Goal: Task Accomplishment & Management: Complete application form

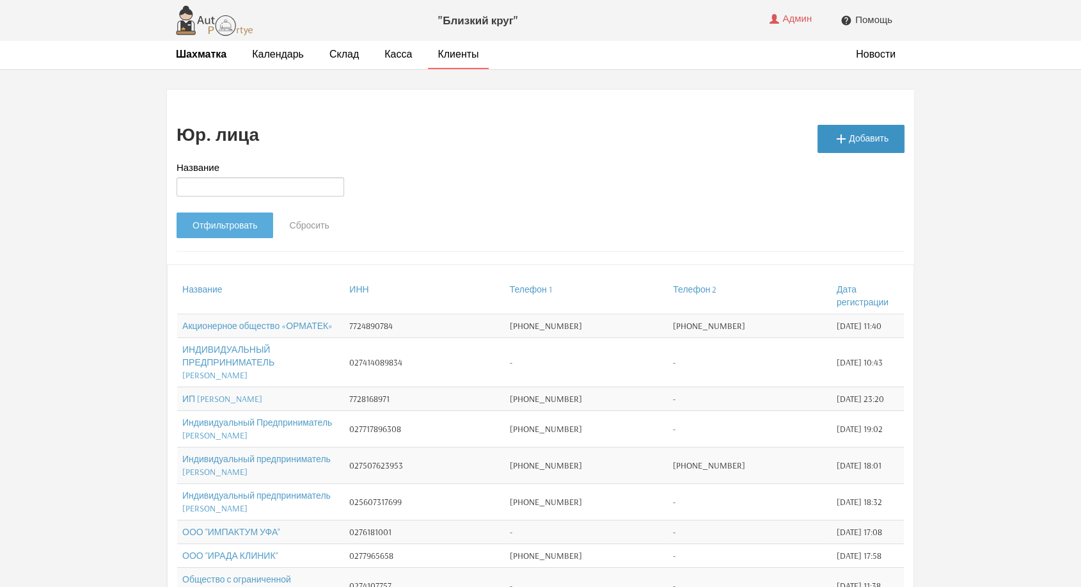
click at [865, 131] on link " Добавить" at bounding box center [861, 139] width 87 height 28
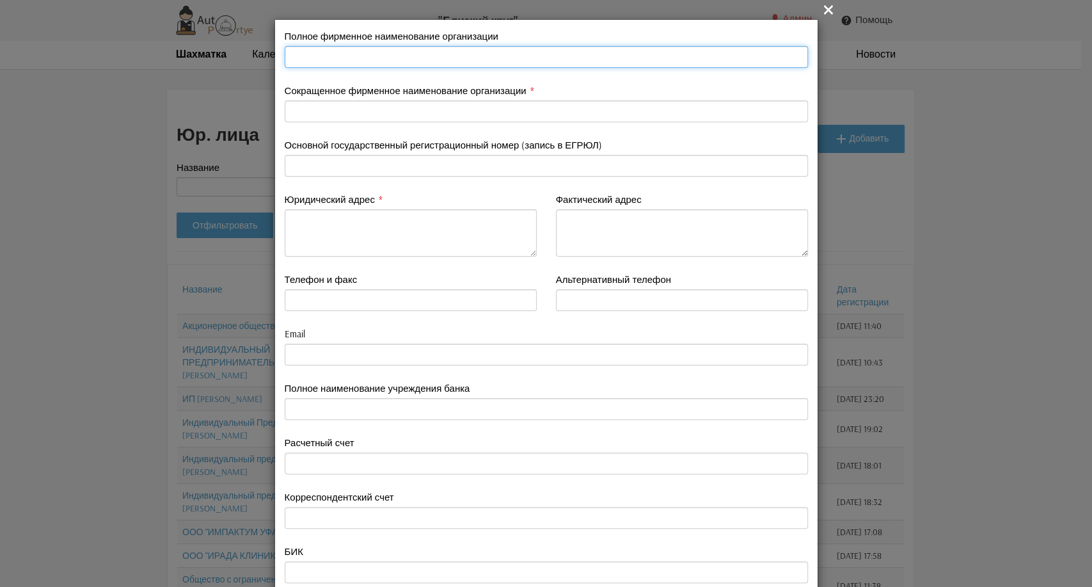
click at [340, 55] on input "text" at bounding box center [546, 57] width 523 height 22
paste input "Общество с ограниченной ответственностью Проектно-Экспертная Компания «Гарант»"
type input "Общество с ограниченной ответственностью Проектно-Экспертная Компания «Гарант»"
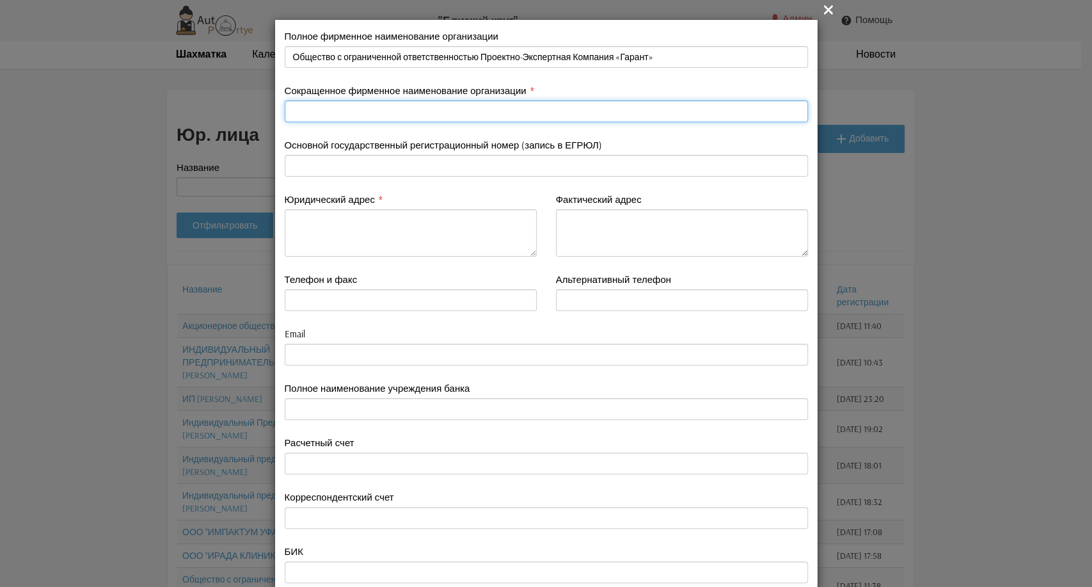
click at [338, 111] on input "text" at bounding box center [546, 111] width 523 height 22
paste input "Общество с ограниченной ответственностью Проектно-Экспертная Компания «Гарант»"
drag, startPoint x: 578, startPoint y: 110, endPoint x: 286, endPoint y: 114, distance: 292.4
click at [287, 114] on input "Общество с ограниченной ответственностью Проектно-Экспертная Компания «Гарант»" at bounding box center [546, 111] width 523 height 22
type input "«Гарант»"
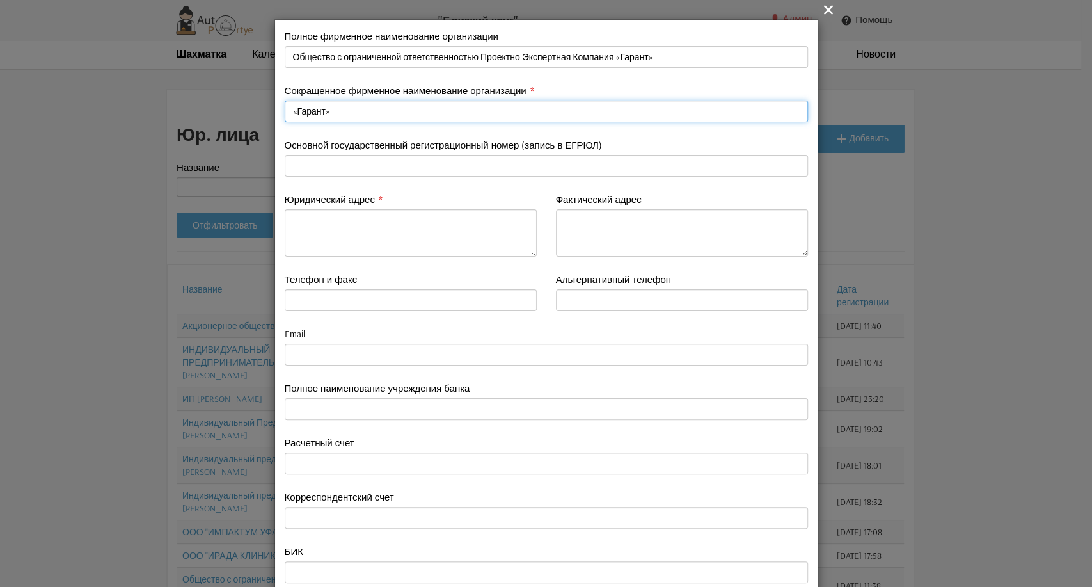
type input "«Гарант»"
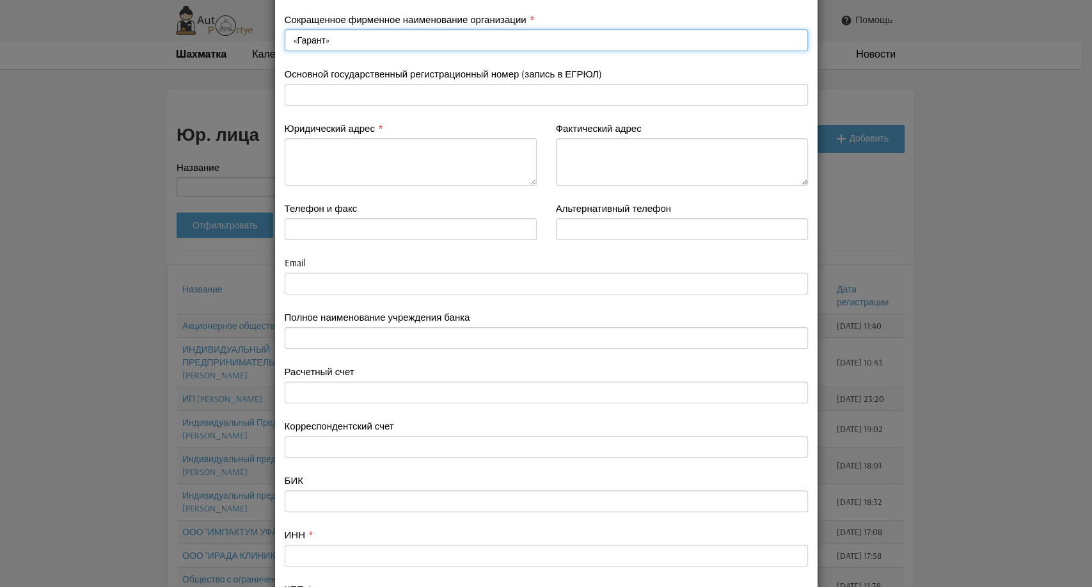
scroll to position [142, 0]
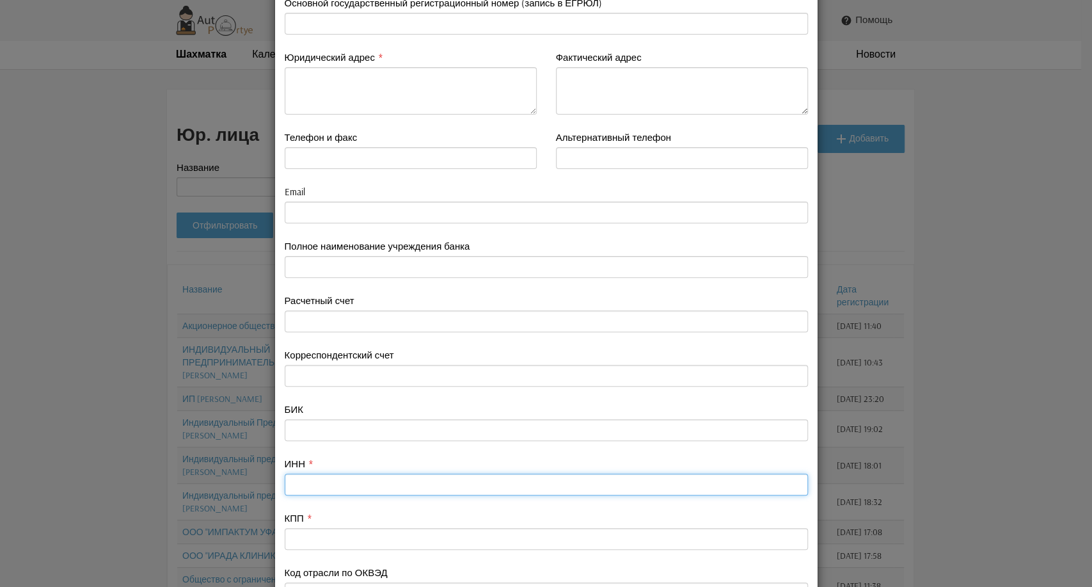
click at [315, 481] on input "text" at bounding box center [546, 484] width 523 height 22
paste input "0277104715"
type input "0277104715"
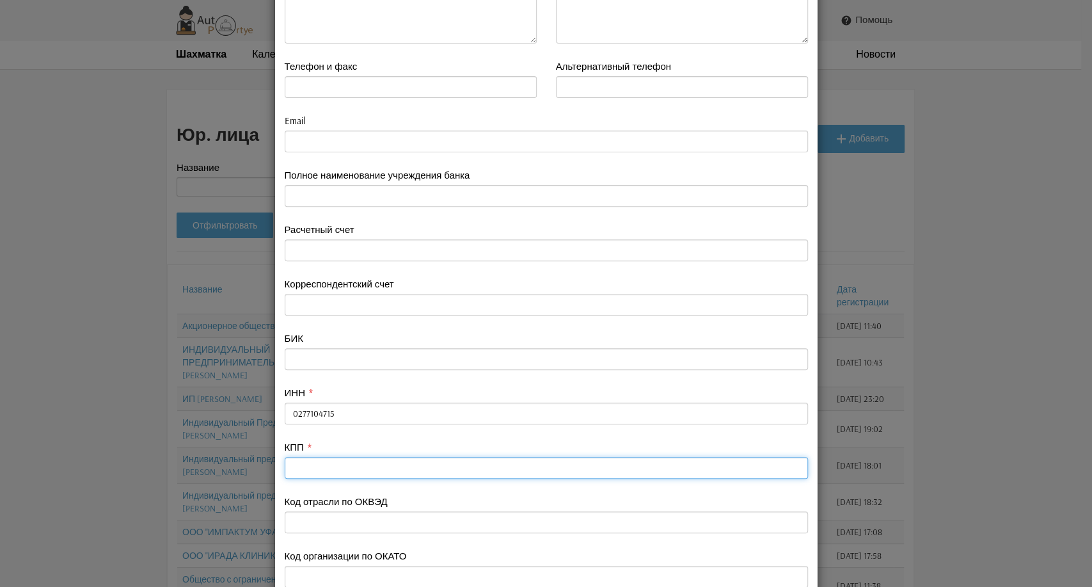
click at [297, 464] on input "text" at bounding box center [546, 468] width 523 height 22
paste input "4. КПП 027801001"
drag, startPoint x: 337, startPoint y: 471, endPoint x: 259, endPoint y: 463, distance: 77.8
click at [259, 463] on div " Полное фирменное наименование организации Общество с ограниченной ответственн…" at bounding box center [546, 293] width 1092 height 587
type input "027801001"
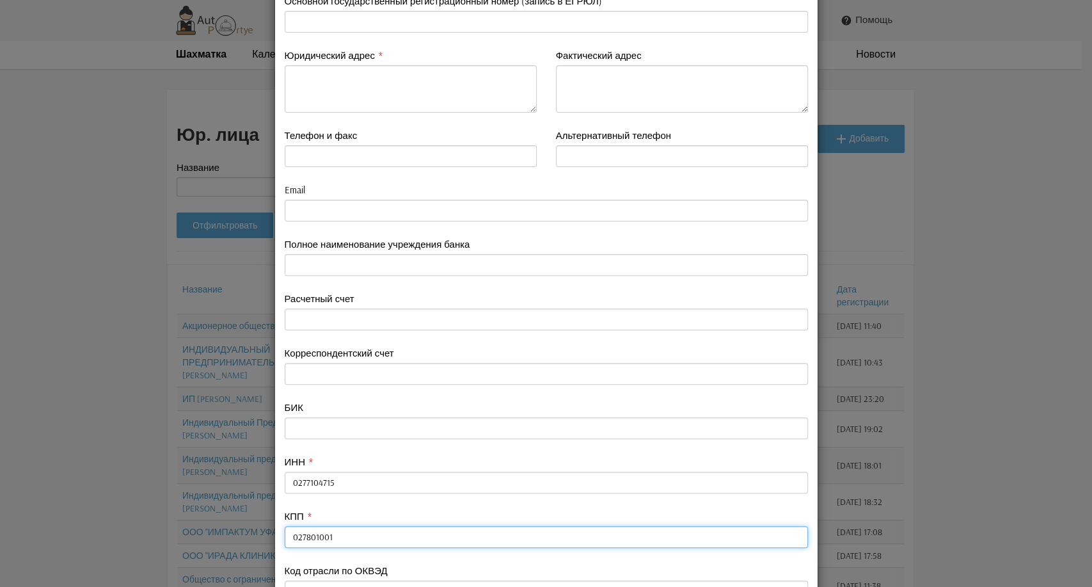
scroll to position [57, 0]
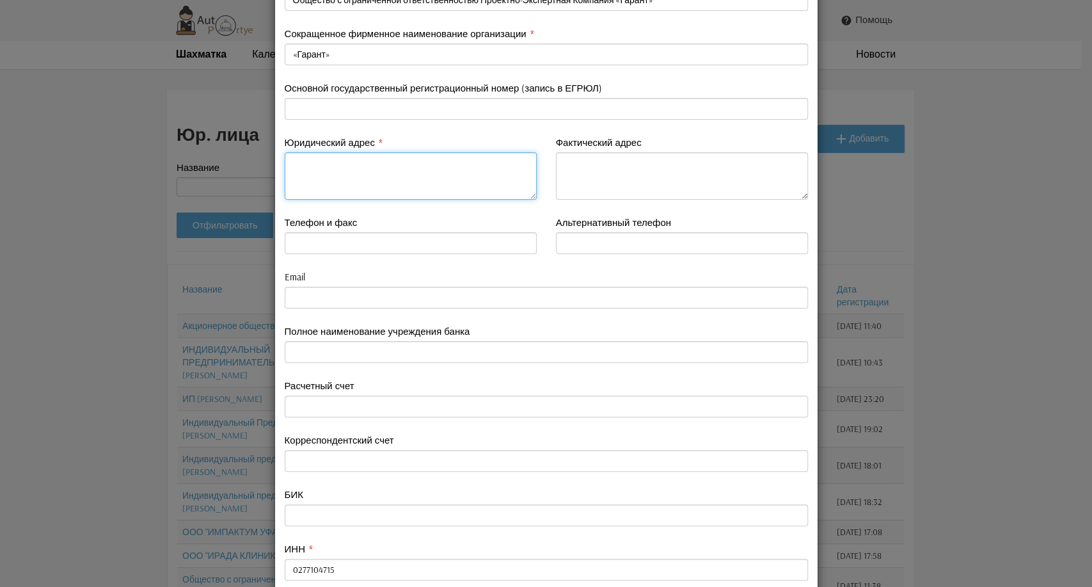
click at [321, 165] on textarea at bounding box center [411, 175] width 252 height 47
paste textarea "450097, г. Уфа, б-р Хадии Давлетшиной, д. 30/а, этаж мансарда/офис 1"
type textarea "450097, г. Уфа, б-р Хадии Давлетшиной, д. 30/а, этаж мансарда/офис 1"
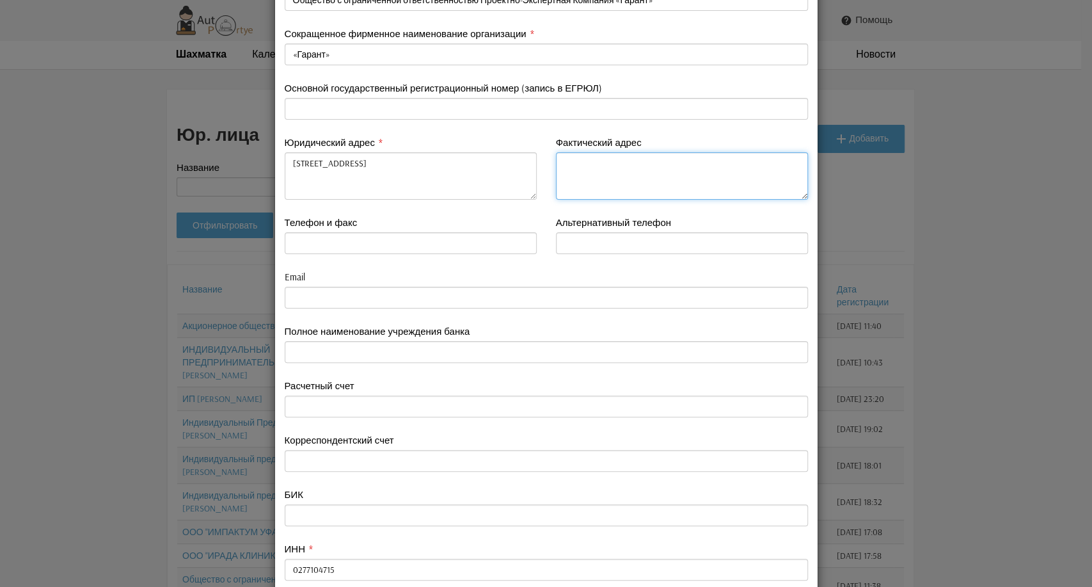
click at [568, 177] on textarea at bounding box center [682, 175] width 252 height 47
paste textarea "12. Фактический адрес 450097, г. Уфа, б-р Хадии Давлетшиной, д. 30/а, этаж № ма…"
type textarea "12. Фактический адрес 450097, г. Уфа, б-р Хадии Давлетшиной, д. 30/а, этаж № ма…"
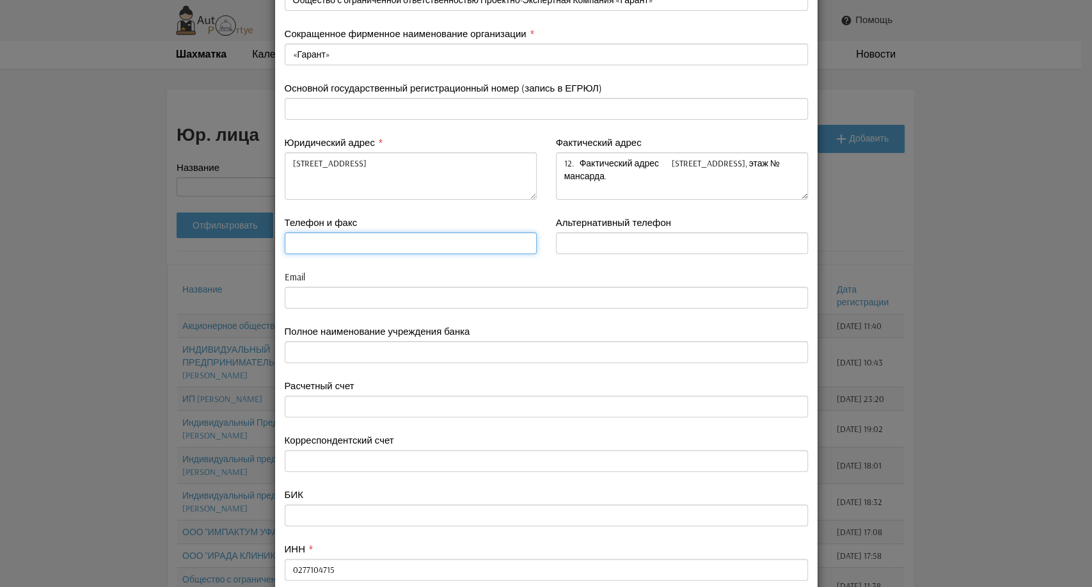
click at [319, 242] on input "text" at bounding box center [411, 243] width 252 height 22
drag, startPoint x: 321, startPoint y: 244, endPoint x: 258, endPoint y: 237, distance: 63.1
click at [258, 237] on div " Полное фирменное наименование организации Общество с ограниченной ответственн…" at bounding box center [546, 293] width 1092 height 587
paste input "9871080772"
type input "9871080772"
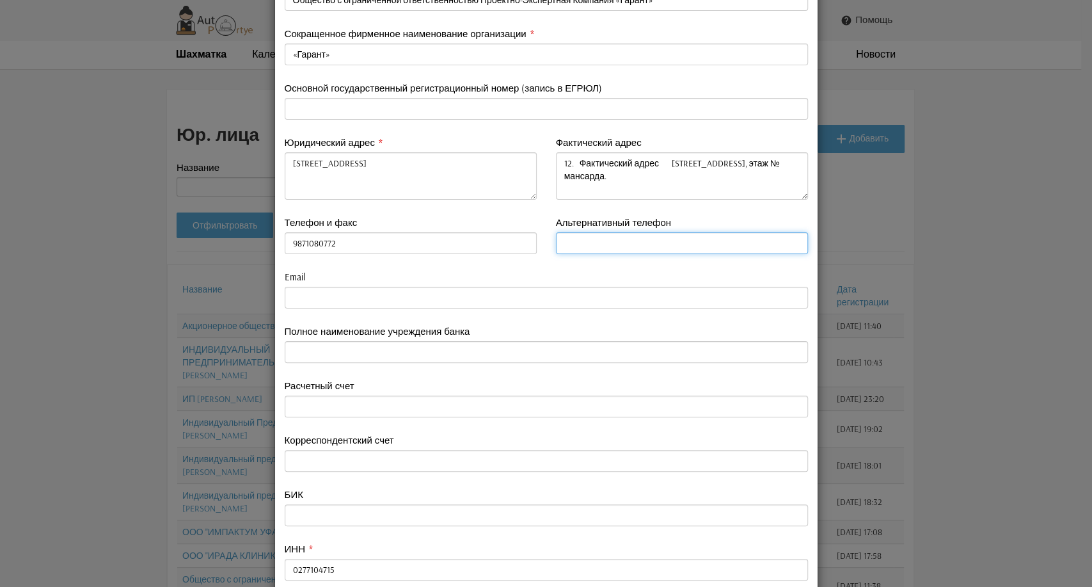
type input "9871080772"
click at [573, 243] on input "text" at bounding box center [682, 243] width 252 height 22
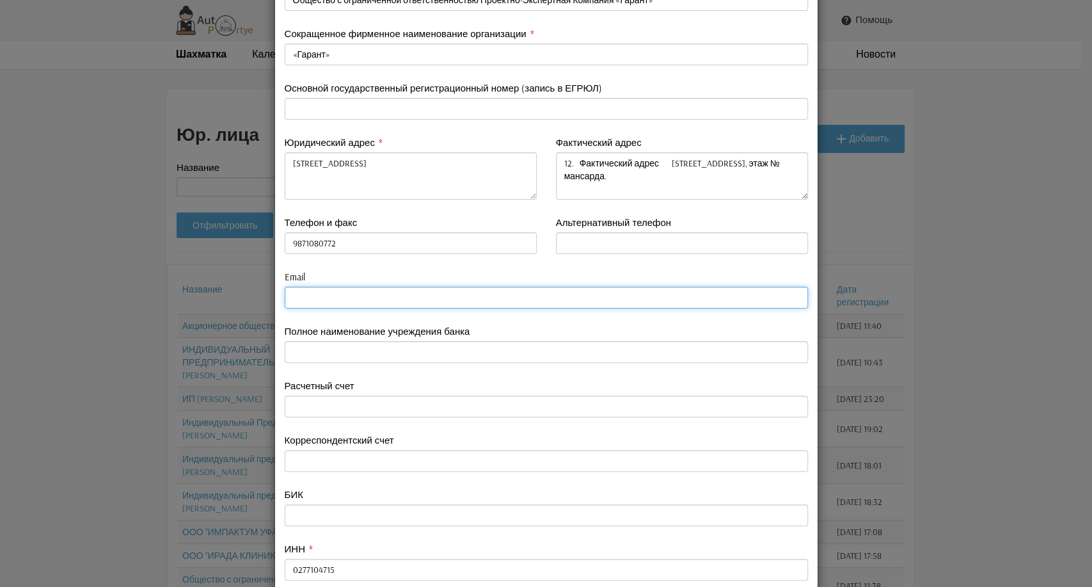
click at [297, 294] on input "email" at bounding box center [546, 298] width 523 height 22
paste input "info@pek-garant.ru"
type input "info@pek-garant.ru"
type input "9871080772"
type input "info@pek-garant.ru"
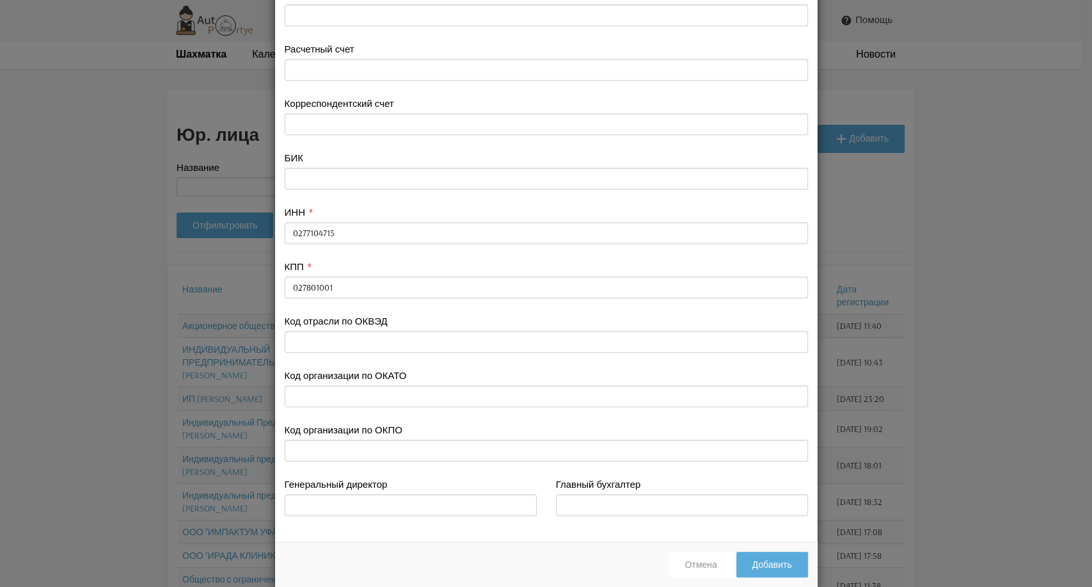
scroll to position [413, 0]
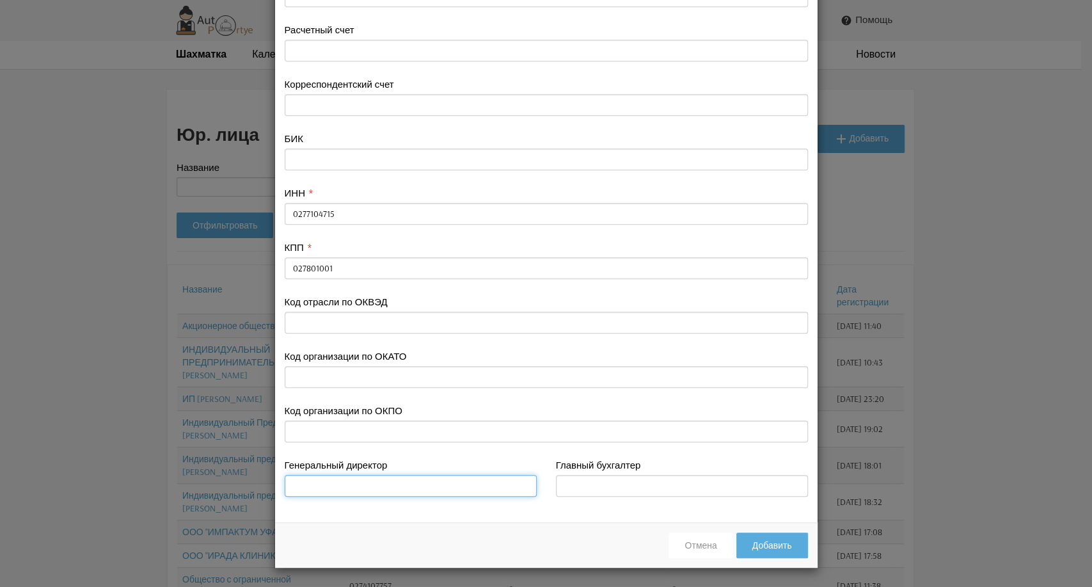
click at [314, 482] on input "text" at bounding box center [411, 486] width 252 height 22
paste input "Баранов Василий Владимирович"
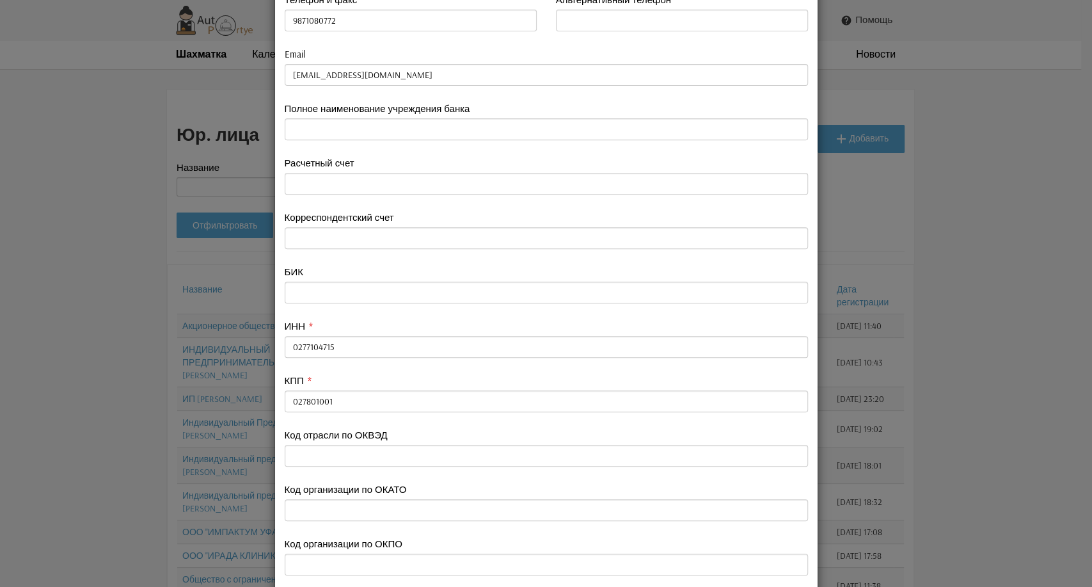
scroll to position [271, 0]
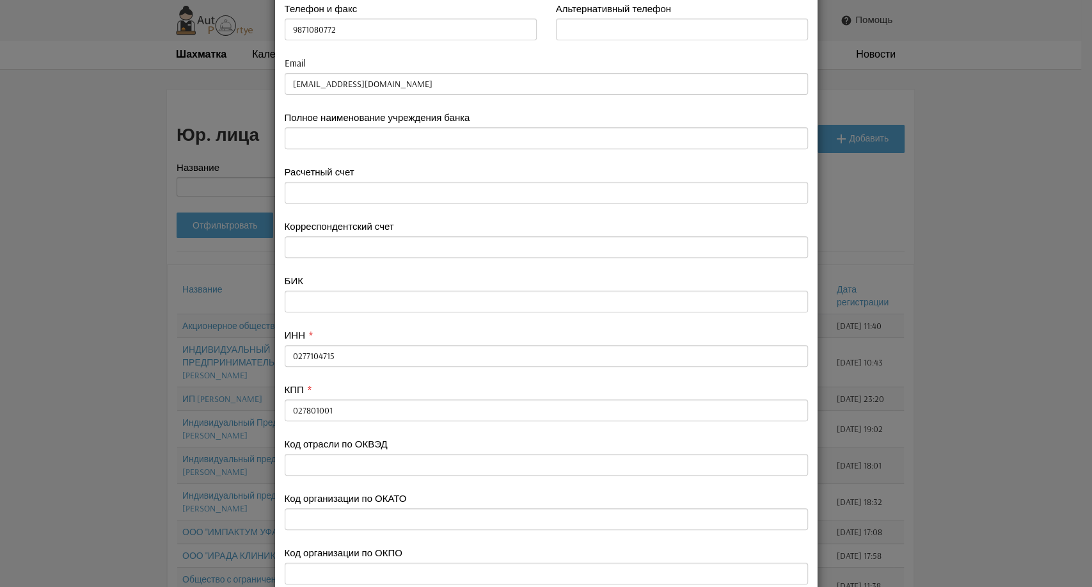
type input "Баранов Василий Владимирович"
click at [317, 194] on input "text" at bounding box center [546, 193] width 523 height 22
paste input "40702810429330002412"
type input "40702810429330002412"
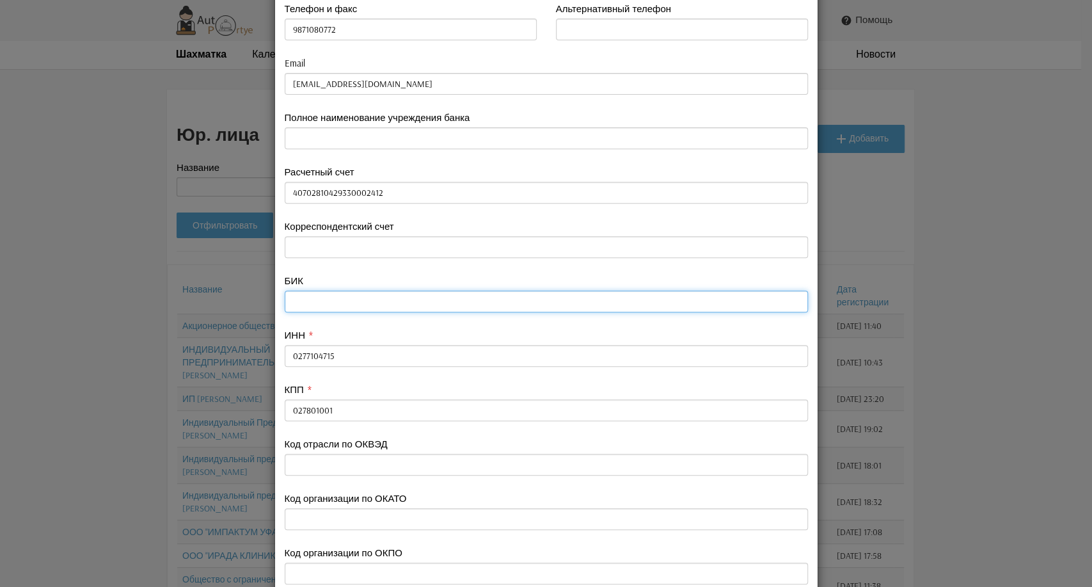
click at [296, 298] on input "text" at bounding box center [546, 301] width 523 height 22
paste input "042202824"
type input "042202824"
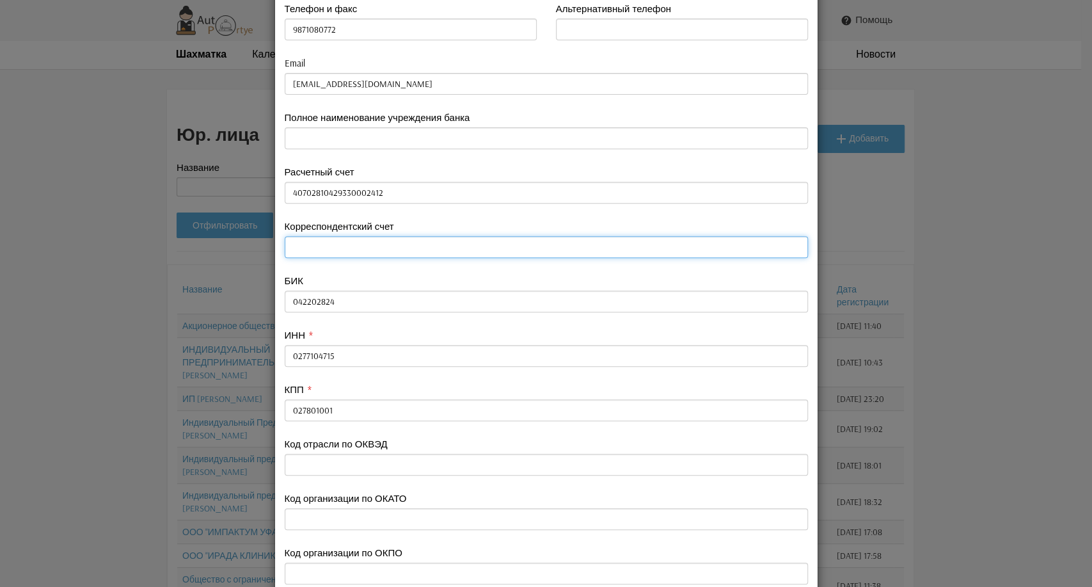
click at [303, 246] on input "text" at bounding box center [546, 247] width 523 height 22
paste input "30101810200000000824"
type input "30101810200000000824"
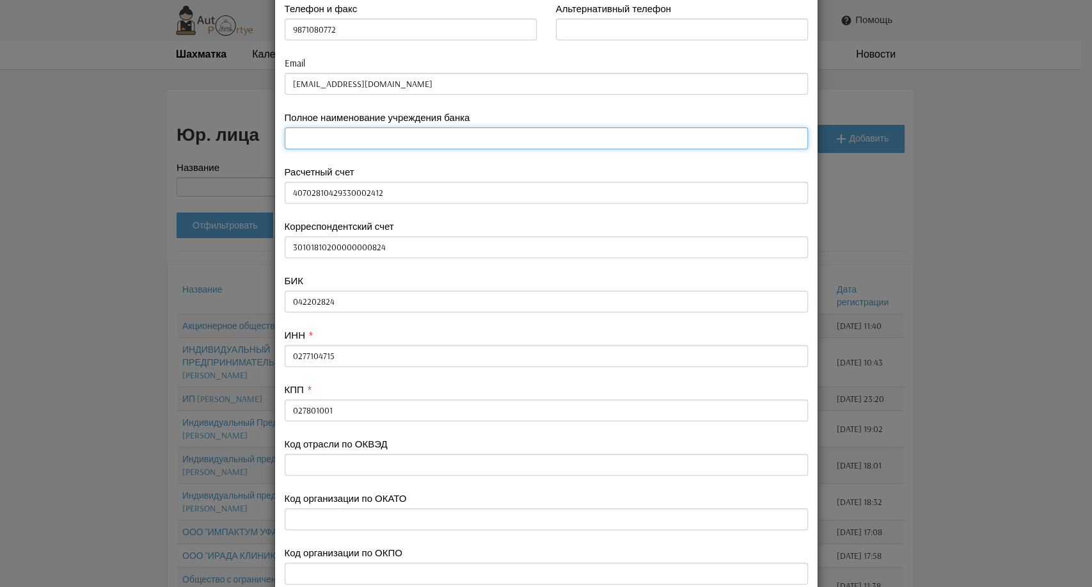
click at [299, 139] on input "text" at bounding box center [546, 138] width 523 height 22
paste input "ФИЛИАЛ «НИЖЕГОРОДСКИЙ» АО «АЛЬФА-БАНК»"
type input "ФИЛИАЛ «НИЖЕГОРОДСКИЙ» АО «АЛЬФА-БАНК»"
type input "9871080772"
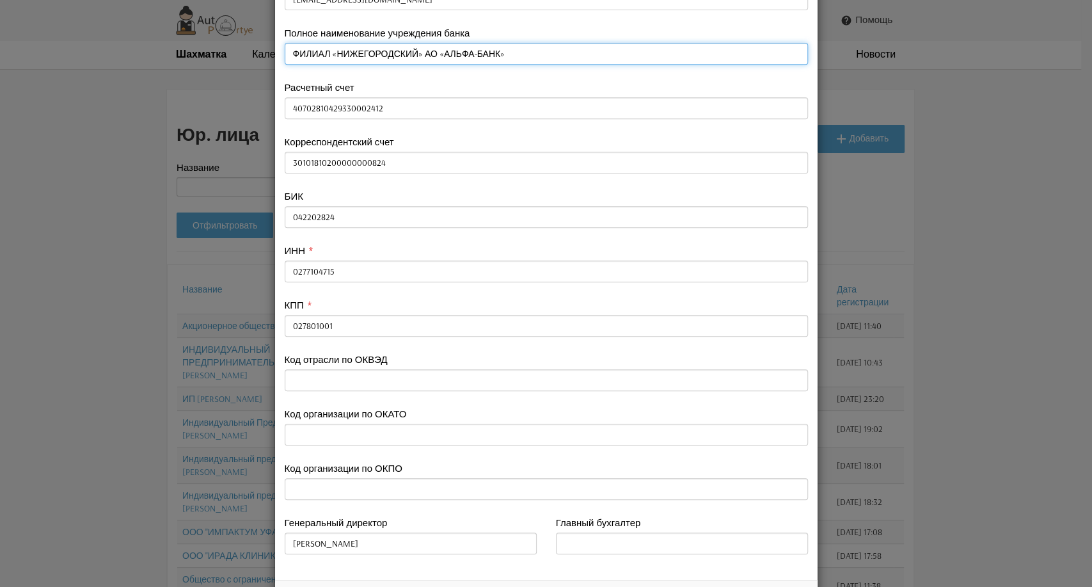
scroll to position [413, 0]
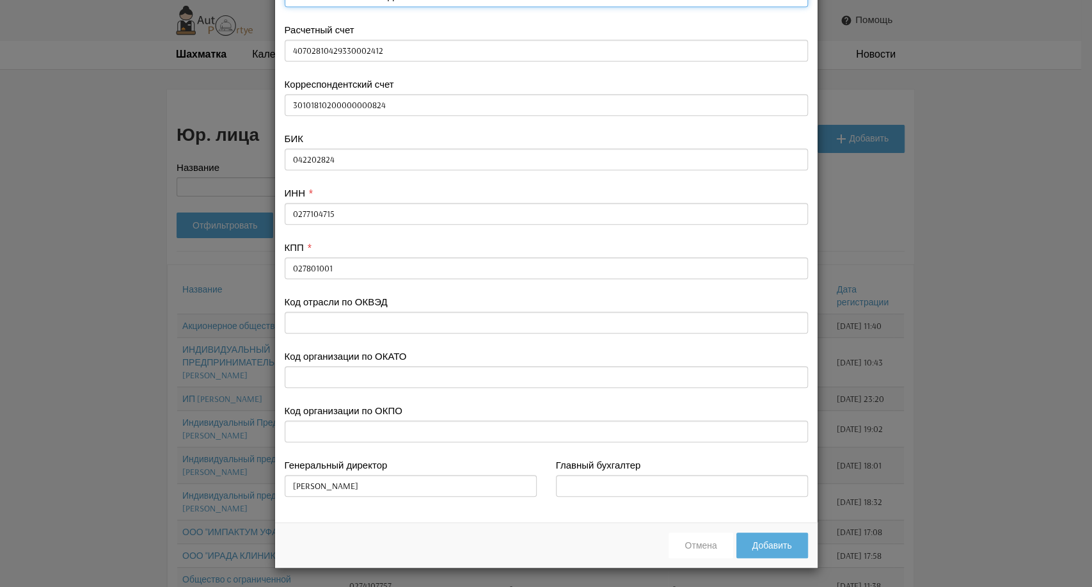
type input "ФИЛИАЛ «НИЖЕГОРОДСКИЙ» АО «АЛЬФА-БАНК»"
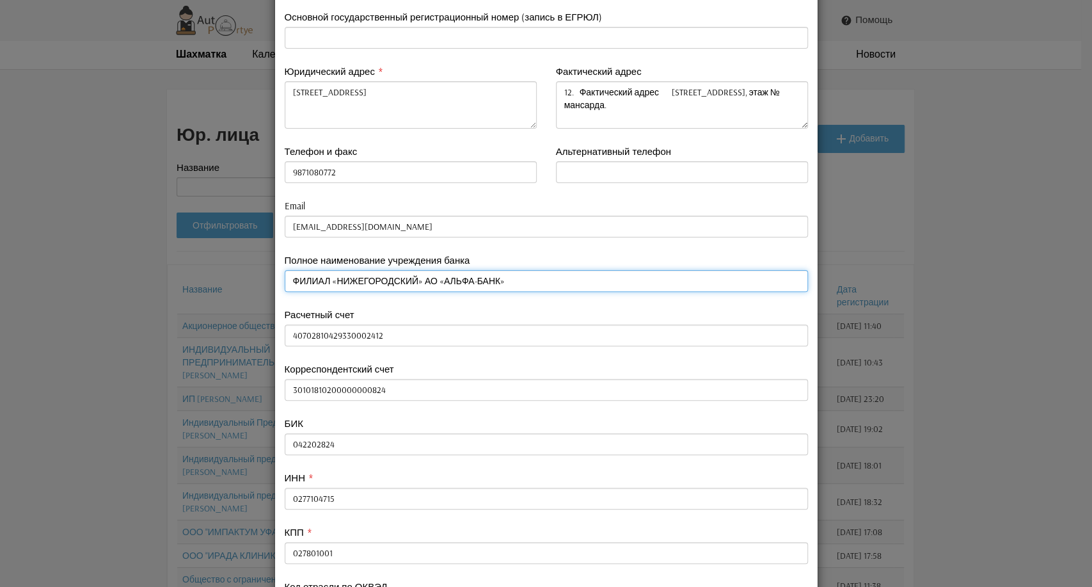
type input "9871080772"
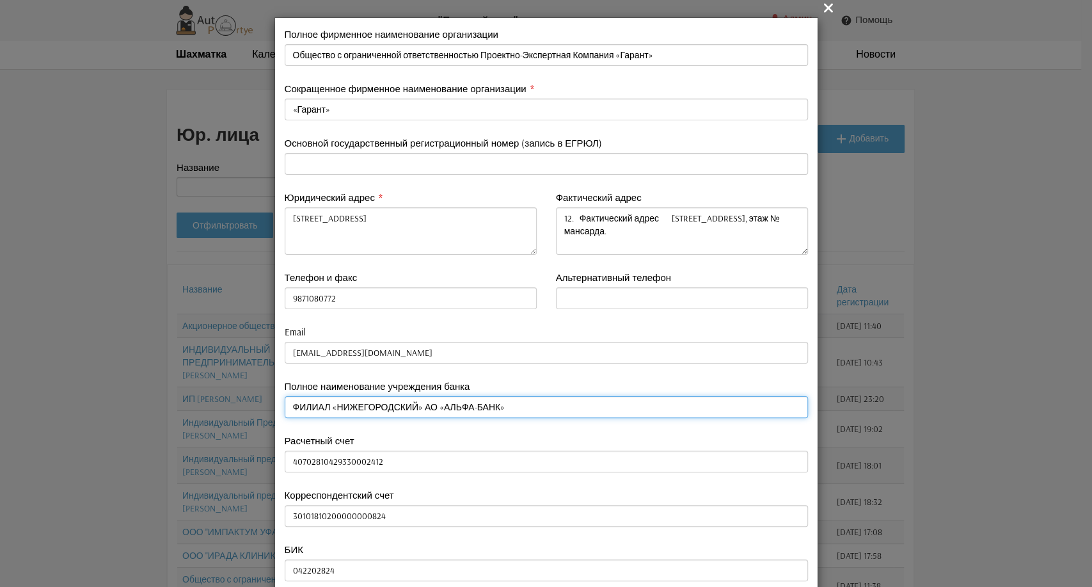
scroll to position [0, 0]
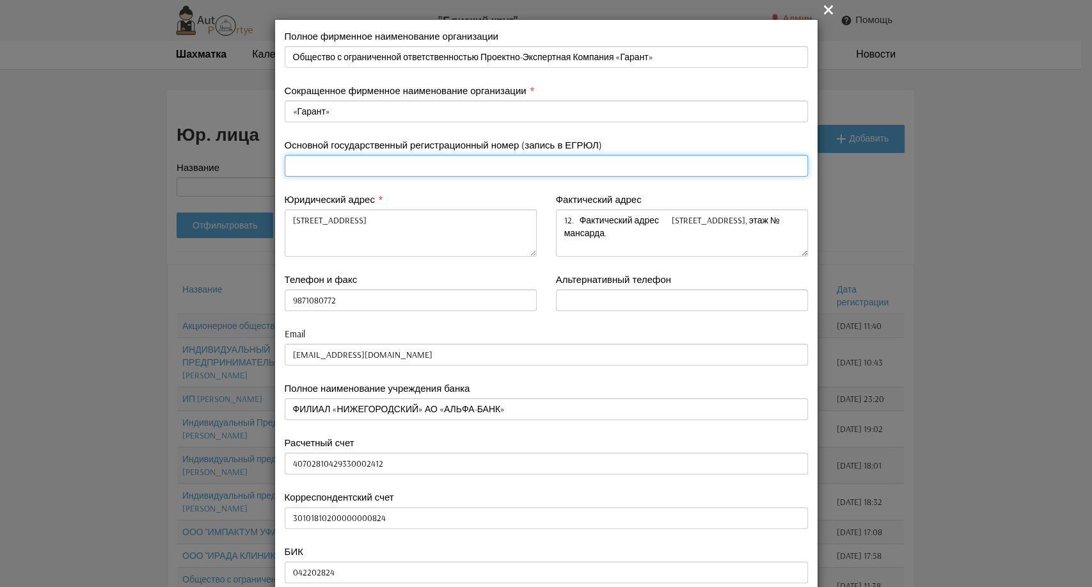
click at [349, 164] on input "text" at bounding box center [546, 166] width 523 height 22
paste input "1090280017464"
type input "1090280017464"
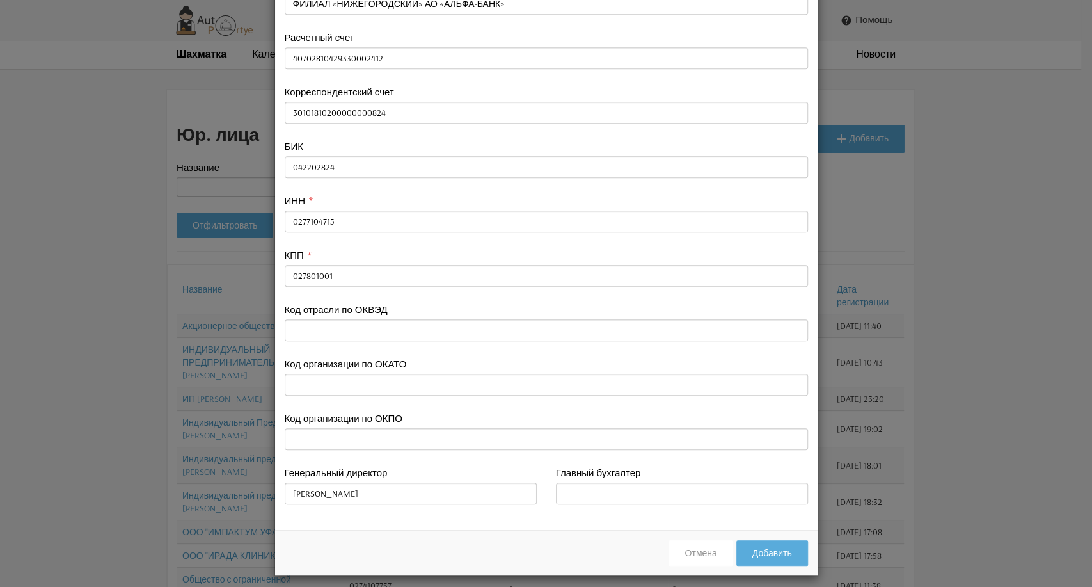
scroll to position [413, 0]
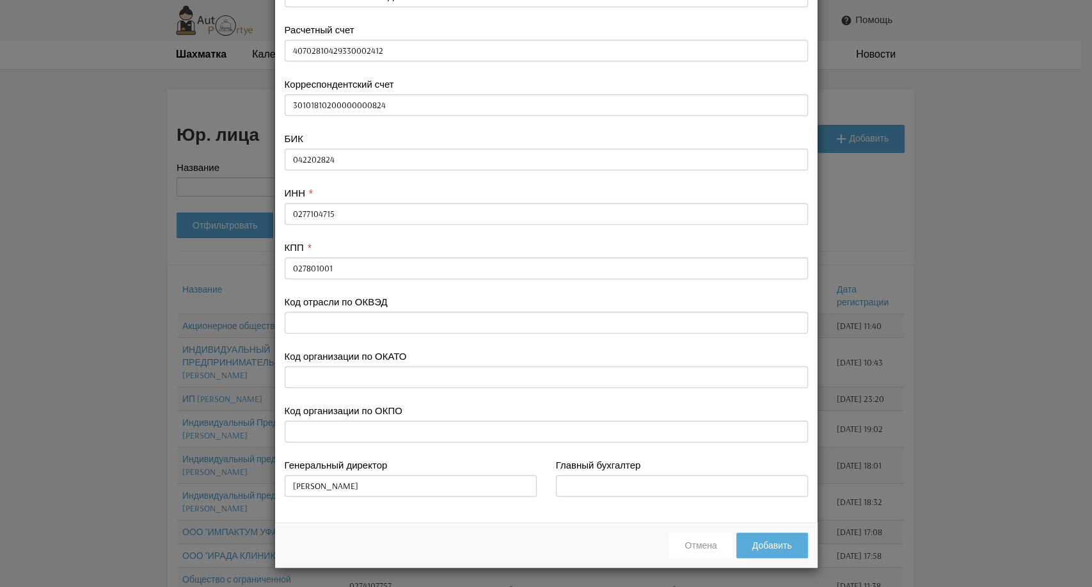
type input "1090280017464"
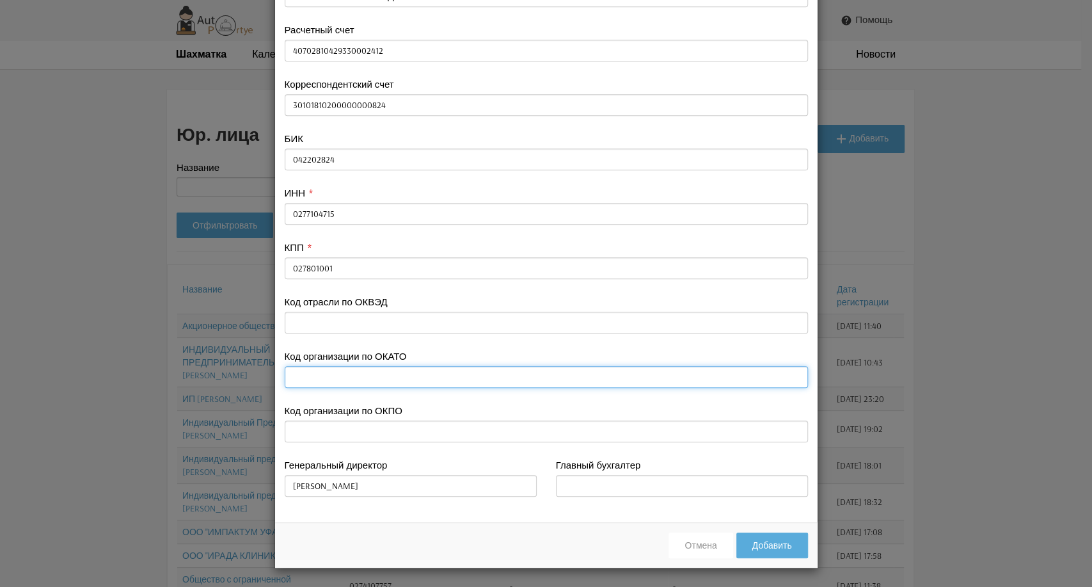
click at [312, 378] on input "text" at bounding box center [546, 377] width 523 height 22
paste input "6. ОКАТО 80401385000"
drag, startPoint x: 336, startPoint y: 376, endPoint x: 278, endPoint y: 377, distance: 57.6
click at [278, 377] on div "Код организации по ОКАТО 6. ОКАТО 80401385000" at bounding box center [546, 376] width 543 height 54
type input "80401385000"
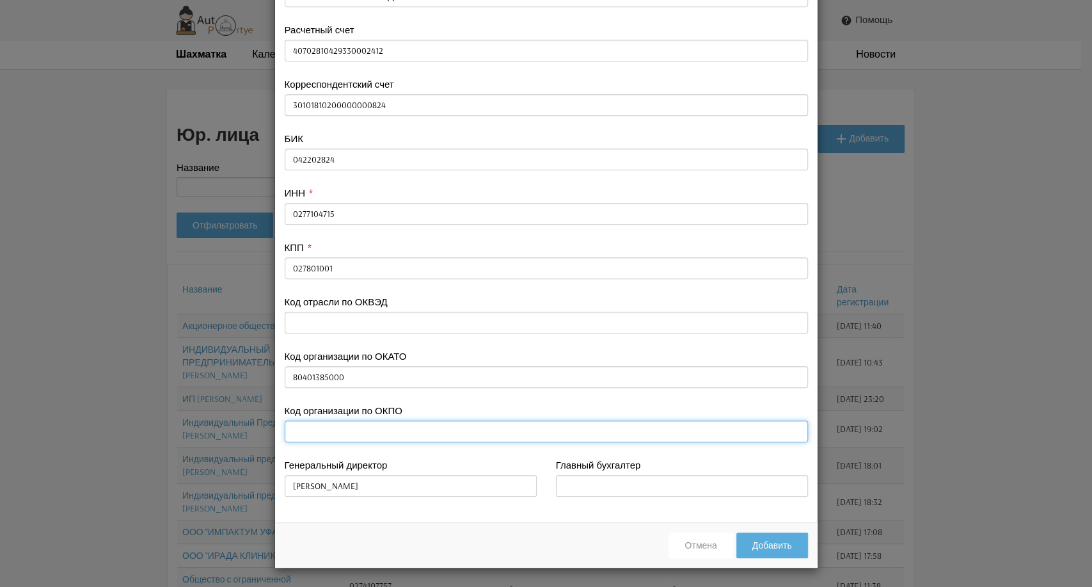
click at [302, 427] on input "text" at bounding box center [546, 431] width 523 height 22
paste input "61158531"
type input "61158531"
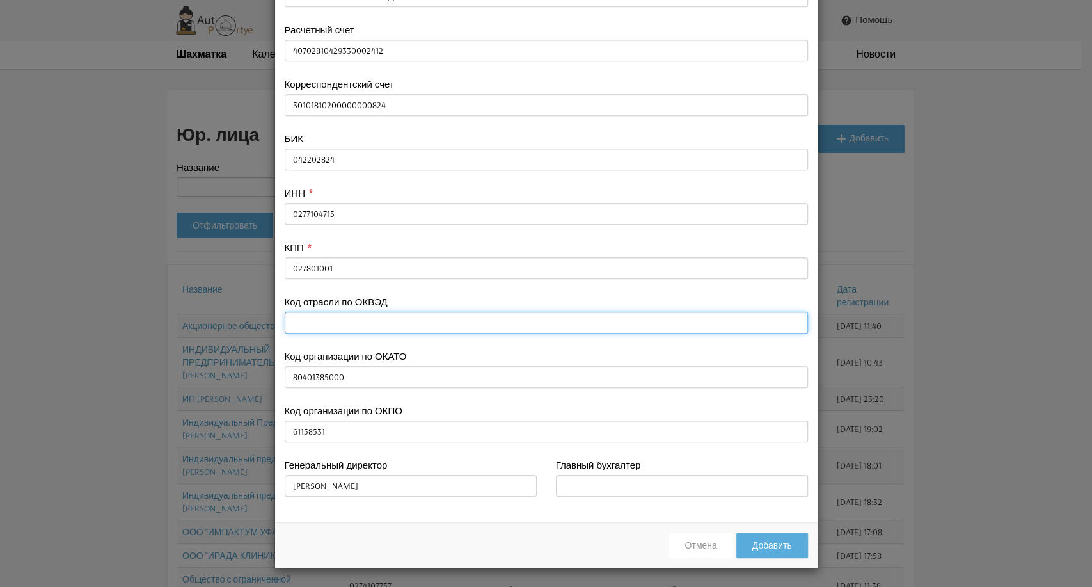
click at [314, 321] on input "text" at bounding box center [546, 323] width 523 height 22
paste input "16"
type input "16"
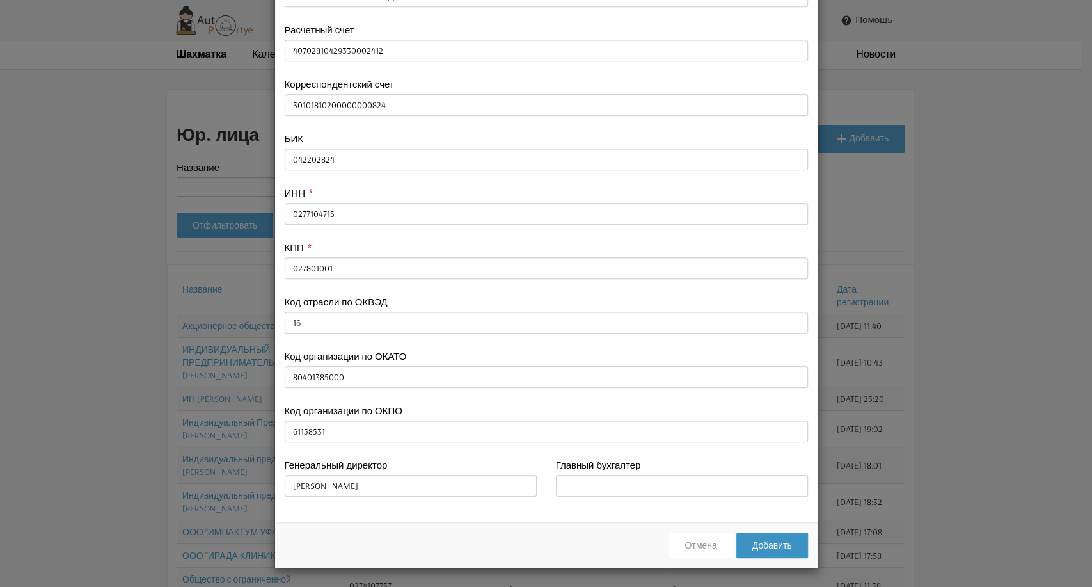
click at [774, 549] on button "Добавить" at bounding box center [772, 545] width 72 height 26
type input "9871080772"
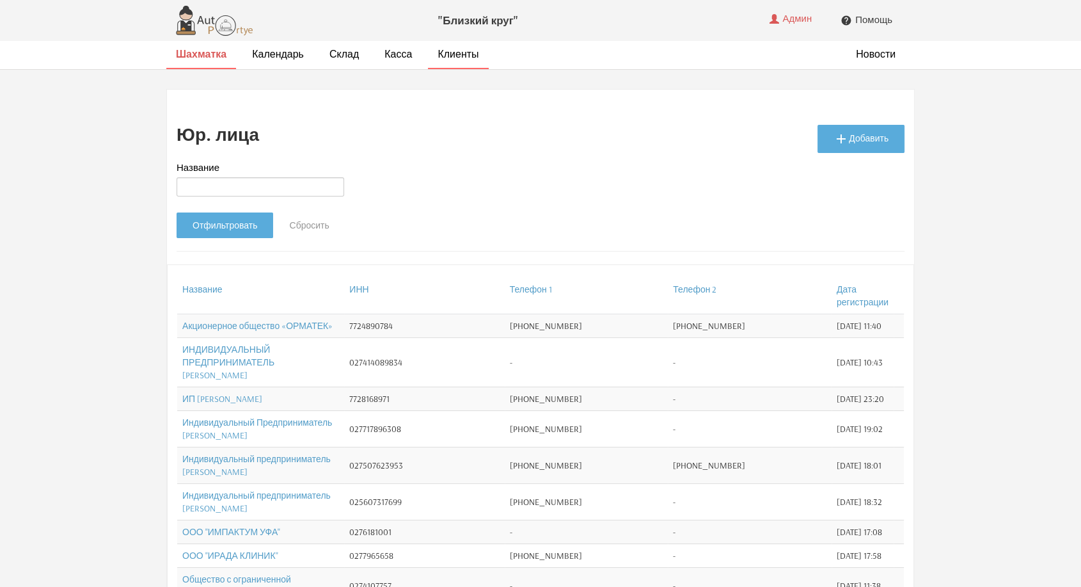
click at [196, 56] on strong "Шахматка" at bounding box center [201, 53] width 51 height 13
